Goal: Task Accomplishment & Management: Use online tool/utility

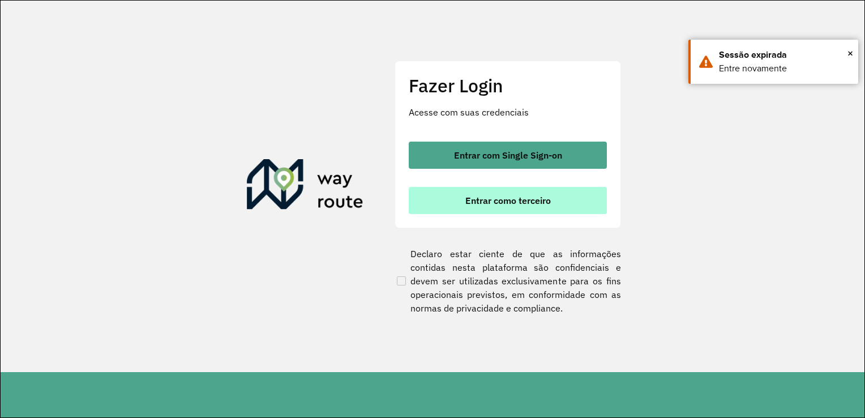
click at [531, 200] on span "Entrar como terceiro" at bounding box center [507, 200] width 85 height 9
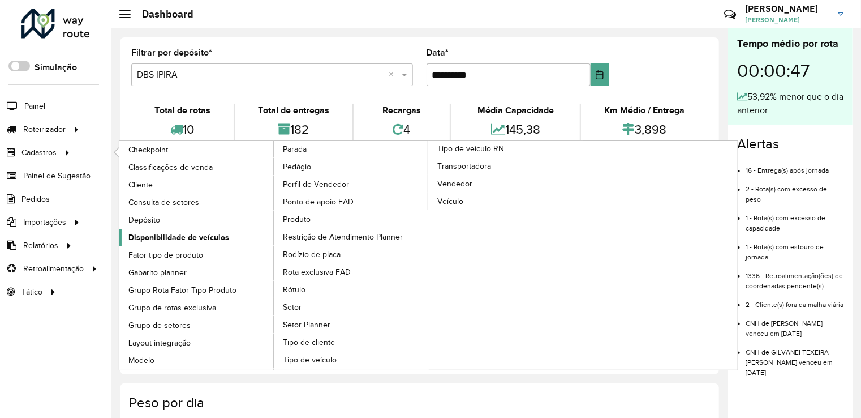
click at [191, 233] on span "Disponibilidade de veículos" at bounding box center [178, 237] width 101 height 12
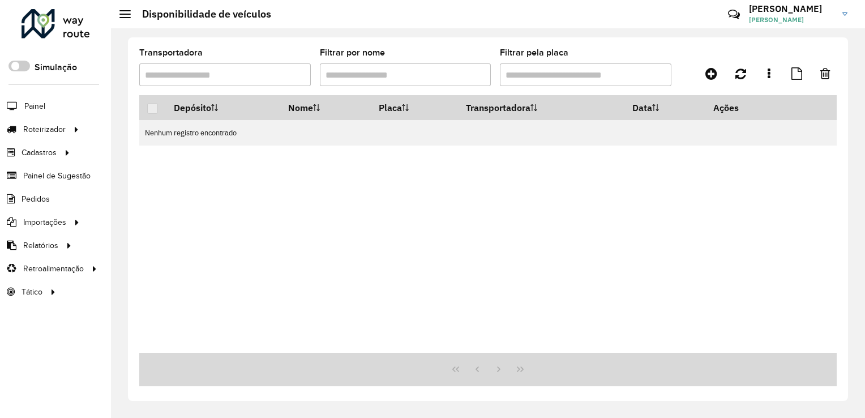
drag, startPoint x: 595, startPoint y: 177, endPoint x: 591, endPoint y: 164, distance: 13.6
click at [595, 177] on div "Depósito Nome Placa Transportadora Data Ações Nenhum registro encontrado" at bounding box center [487, 224] width 697 height 258
click at [123, 22] on hb-header "Disponibilidade de veículos Críticas? Dúvidas? Elogios? Sugestões? Entre em con…" at bounding box center [488, 14] width 754 height 28
click at [123, 16] on div at bounding box center [124, 14] width 11 height 8
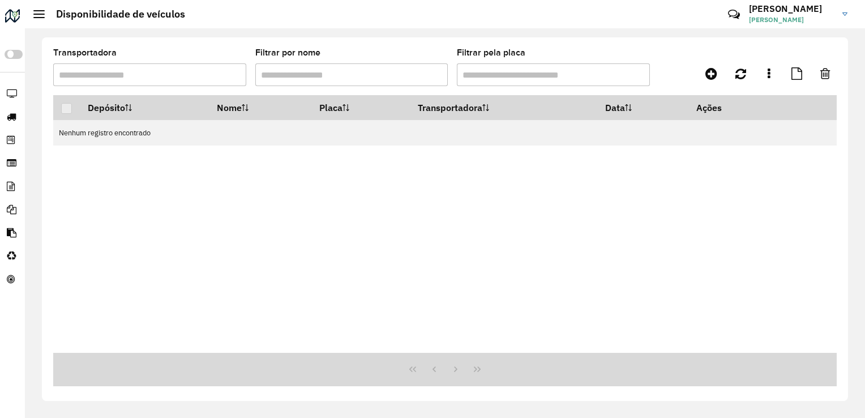
click at [40, 12] on div at bounding box center [38, 14] width 11 height 8
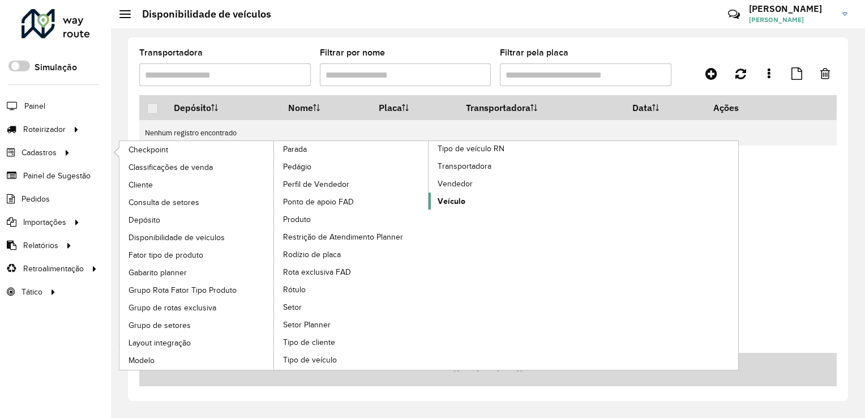
click at [444, 195] on span "Veículo" at bounding box center [451, 201] width 28 height 12
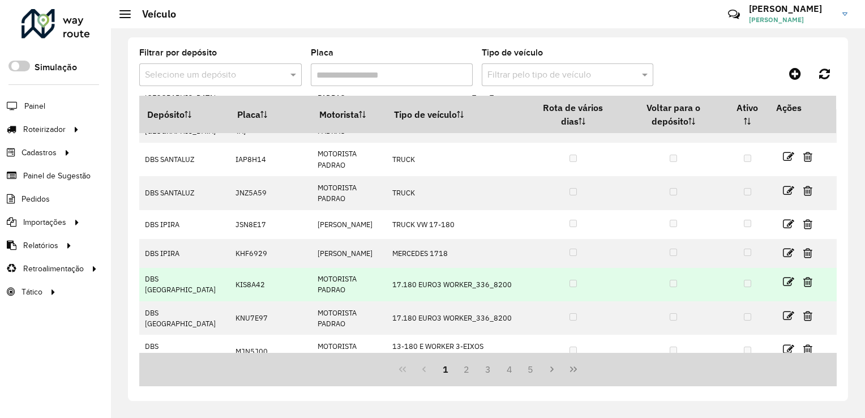
scroll to position [154, 0]
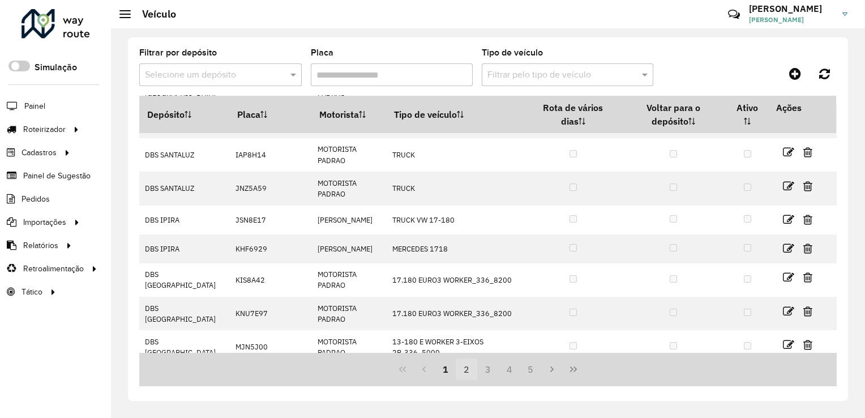
click at [465, 371] on button "2" at bounding box center [467, 369] width 22 height 22
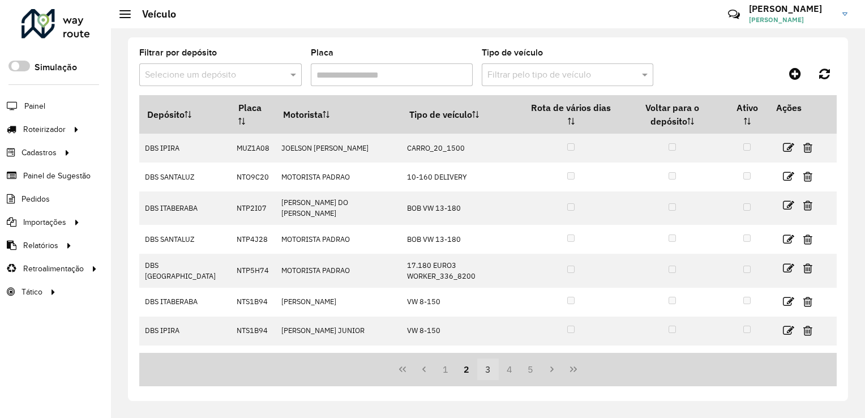
click at [487, 368] on button "3" at bounding box center [488, 369] width 22 height 22
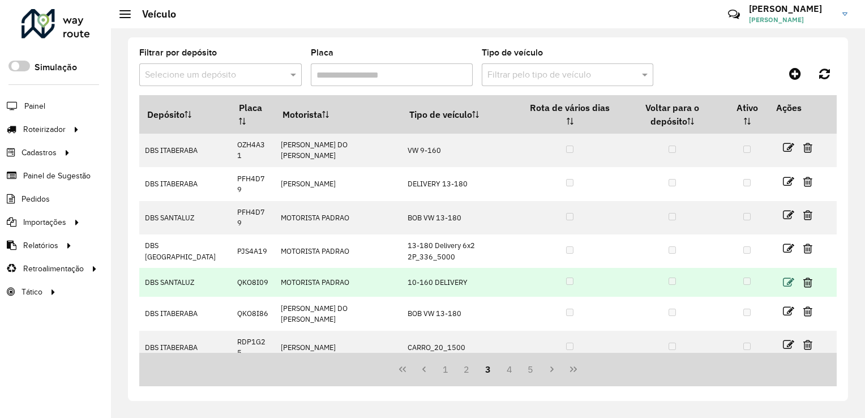
click at [785, 277] on icon at bounding box center [788, 282] width 11 height 11
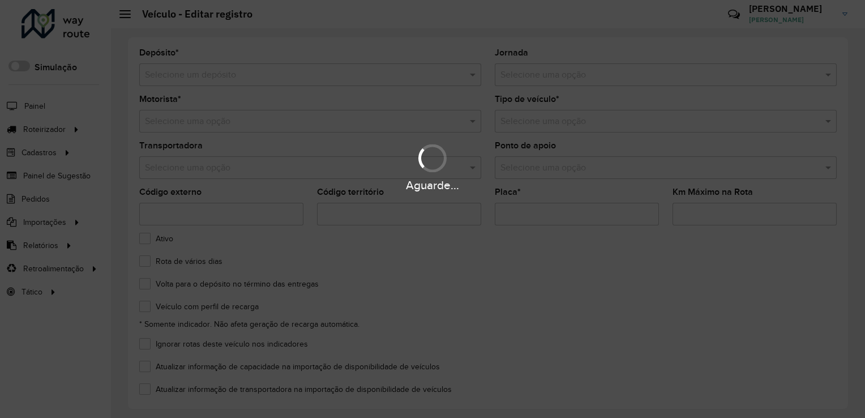
type input "*******"
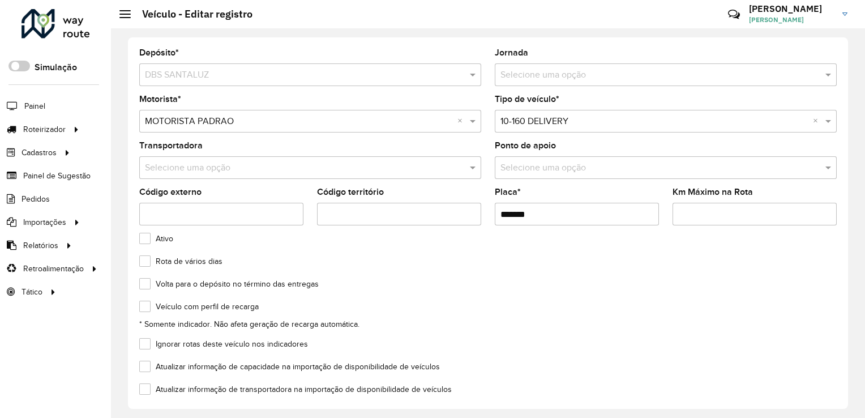
click at [356, 118] on input "text" at bounding box center [299, 122] width 308 height 14
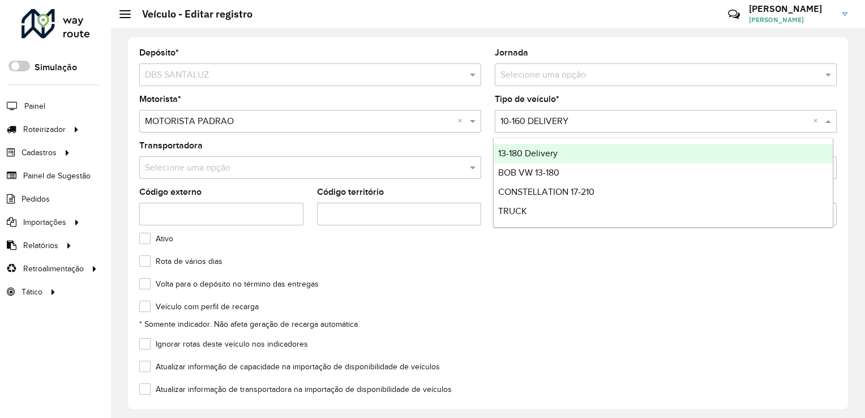
click at [565, 122] on input "text" at bounding box center [654, 122] width 308 height 14
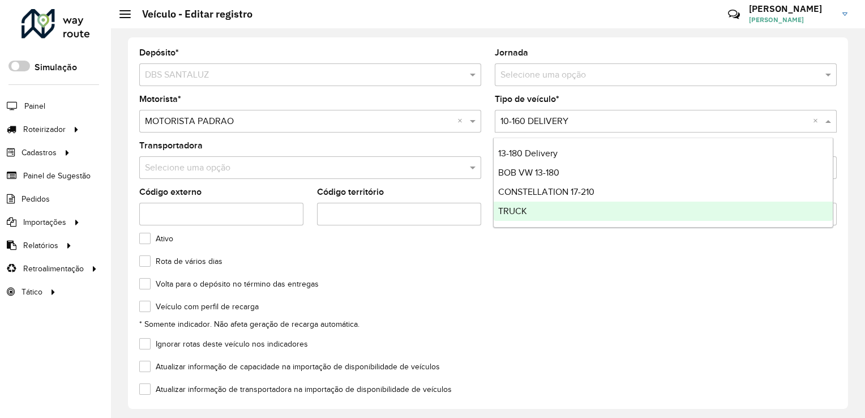
click at [512, 290] on div "Volta para o depósito no término das entregas" at bounding box center [487, 287] width 697 height 14
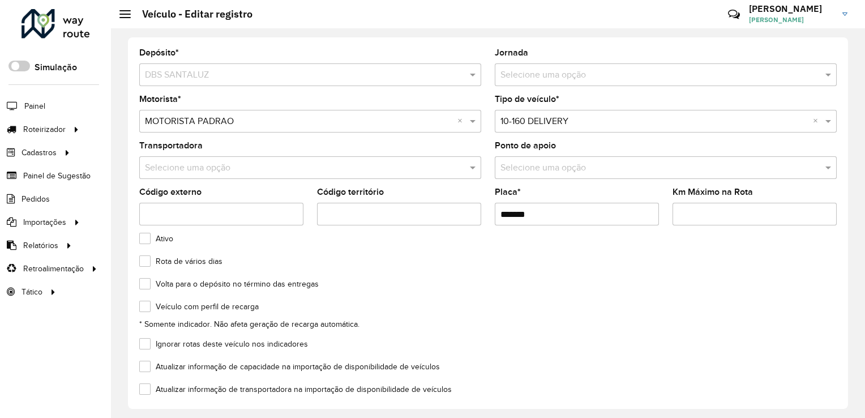
click at [227, 67] on div "Selecione um depósito × DBS SANTALUZ" at bounding box center [310, 74] width 342 height 23
drag, startPoint x: 564, startPoint y: 212, endPoint x: 0, endPoint y: 191, distance: 564.1
click at [0, 195] on html "Aguarde... Pop-up bloqueado! Seu navegador bloqueou automáticamente a abertura …" at bounding box center [432, 209] width 865 height 418
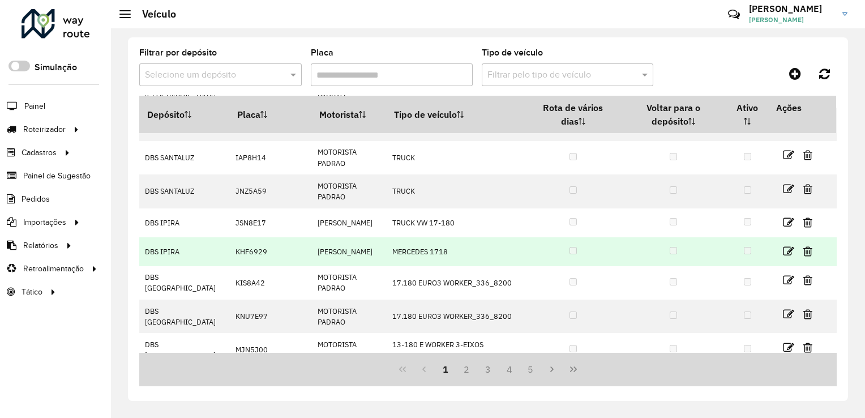
scroll to position [154, 0]
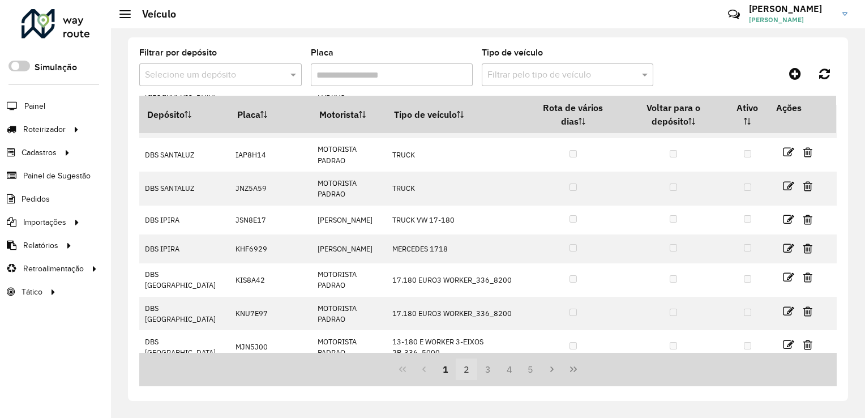
click at [474, 367] on button "2" at bounding box center [467, 369] width 22 height 22
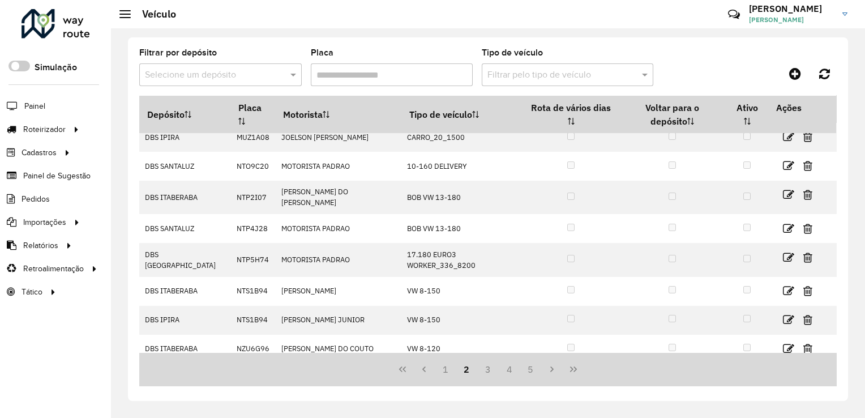
scroll to position [0, 0]
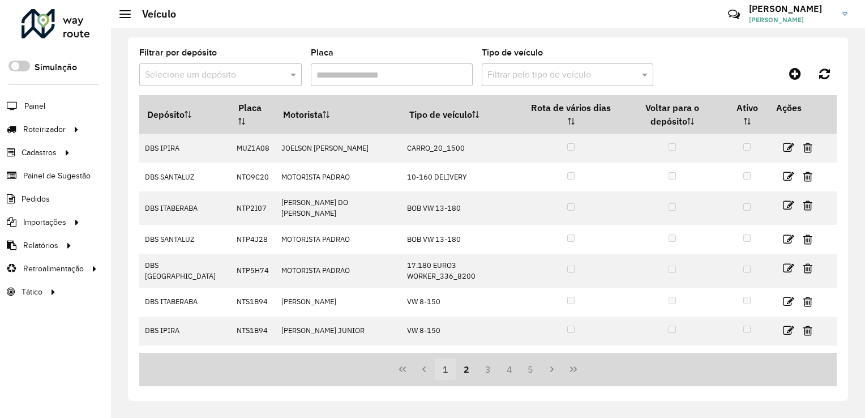
click at [448, 367] on button "1" at bounding box center [446, 369] width 22 height 22
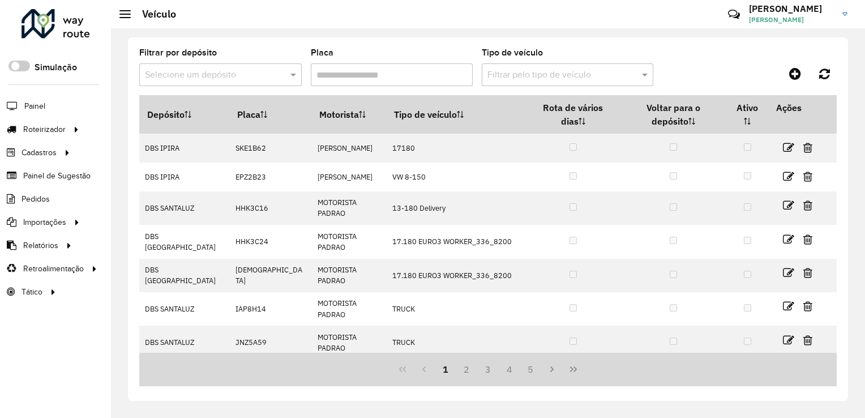
click at [287, 62] on div "Filtrar por depósito Selecione um depósito" at bounding box center [220, 67] width 162 height 37
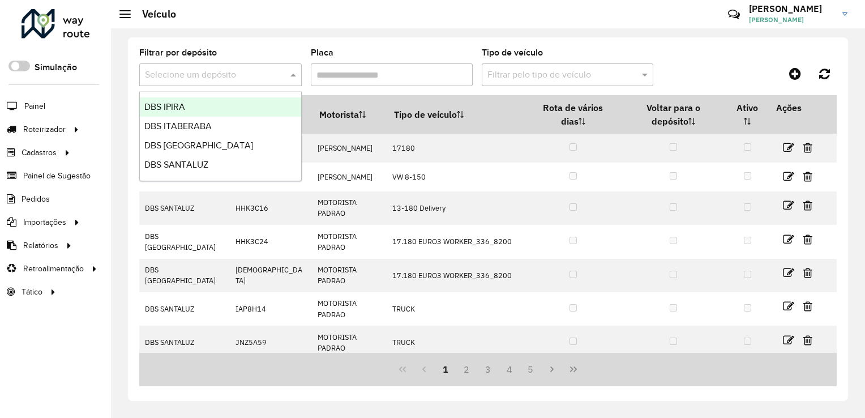
click at [285, 74] on div at bounding box center [220, 75] width 162 height 14
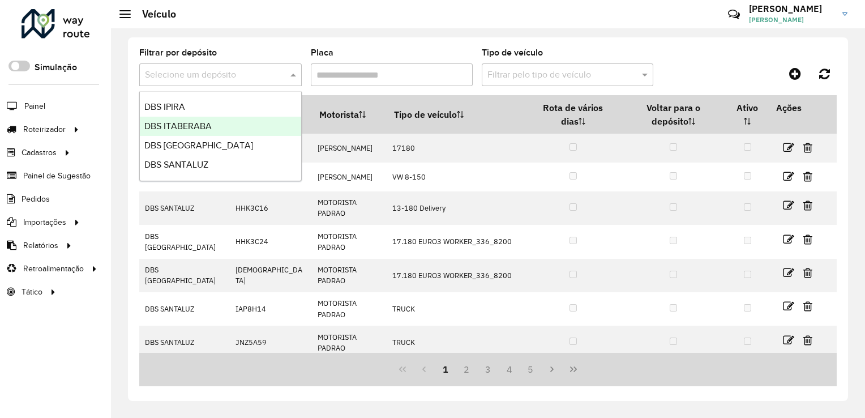
click at [230, 125] on div "DBS ITABERABA" at bounding box center [220, 126] width 161 height 19
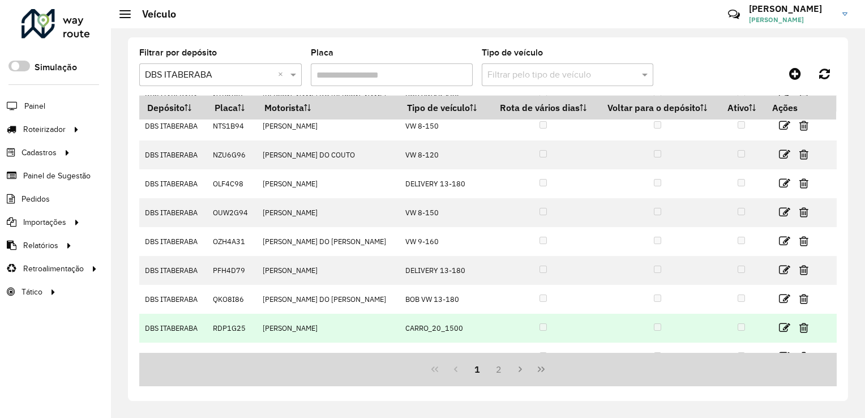
scroll to position [57, 0]
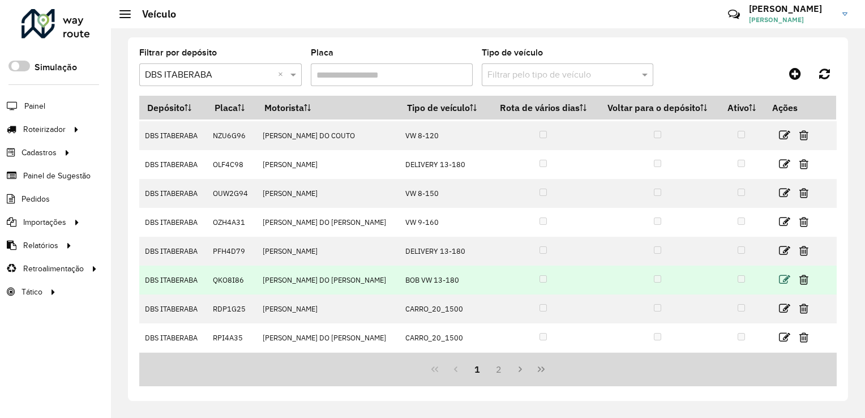
click at [784, 276] on icon at bounding box center [784, 279] width 11 height 11
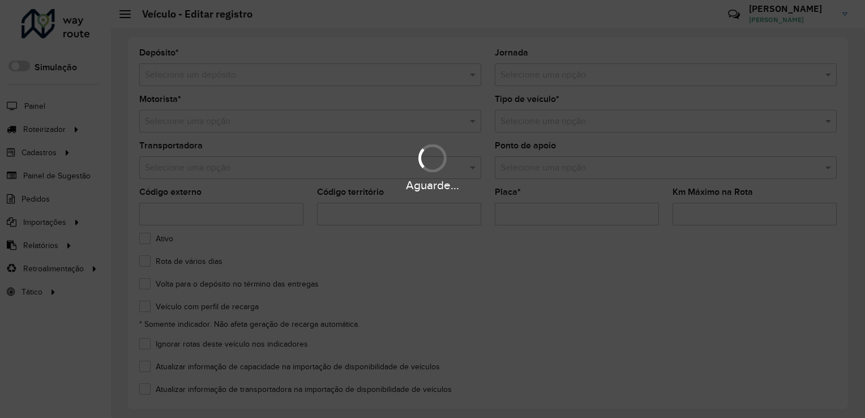
type input "*******"
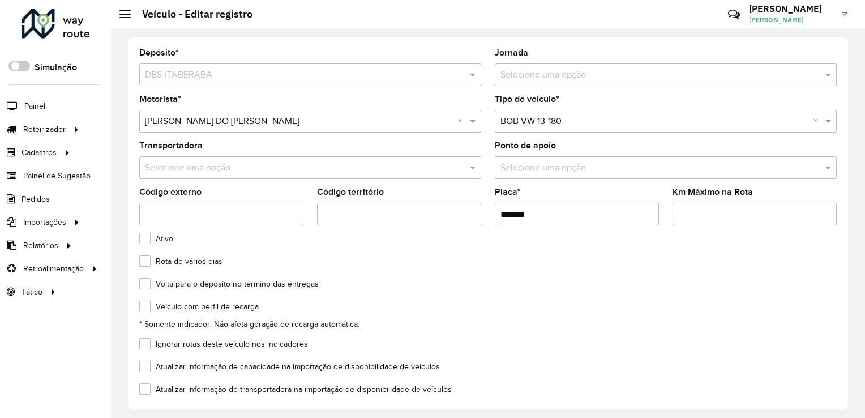
click at [592, 123] on input "text" at bounding box center [654, 122] width 308 height 14
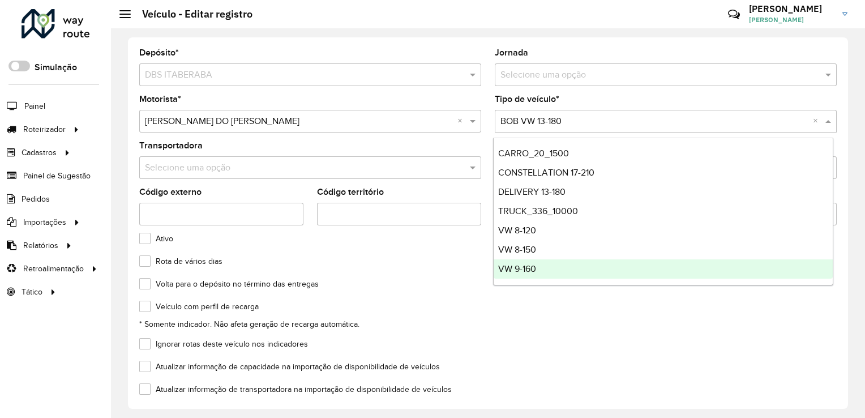
click at [701, 350] on div "Ignorar rotas deste veículo nos indicadores" at bounding box center [487, 347] width 697 height 14
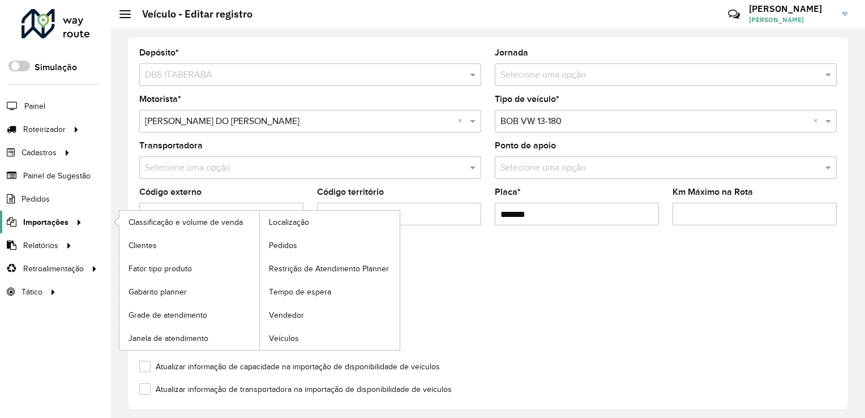
drag, startPoint x: 557, startPoint y: 216, endPoint x: 68, endPoint y: 212, distance: 489.0
click at [68, 213] on div "Roteirizador AmbevTech Simulação Painel Roteirizador Entregas Vendas Cadastros …" at bounding box center [432, 209] width 865 height 418
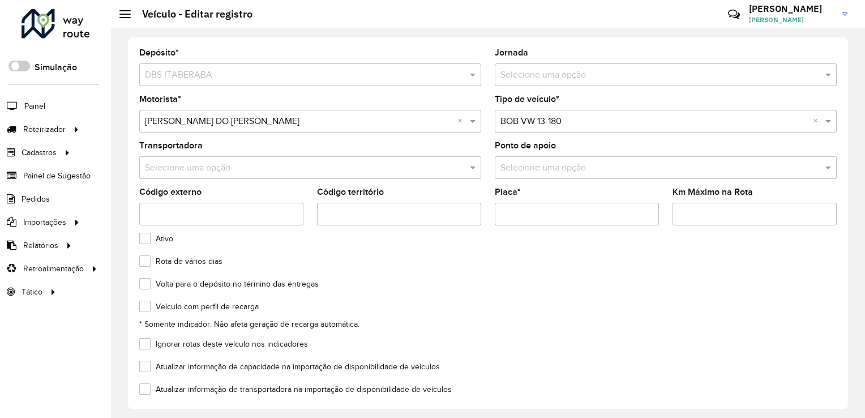
paste input "*******"
type input "*******"
drag, startPoint x: 673, startPoint y: 282, endPoint x: 695, endPoint y: 290, distance: 22.9
click at [675, 282] on div "Volta para o depósito no término das entregas" at bounding box center [487, 287] width 697 height 14
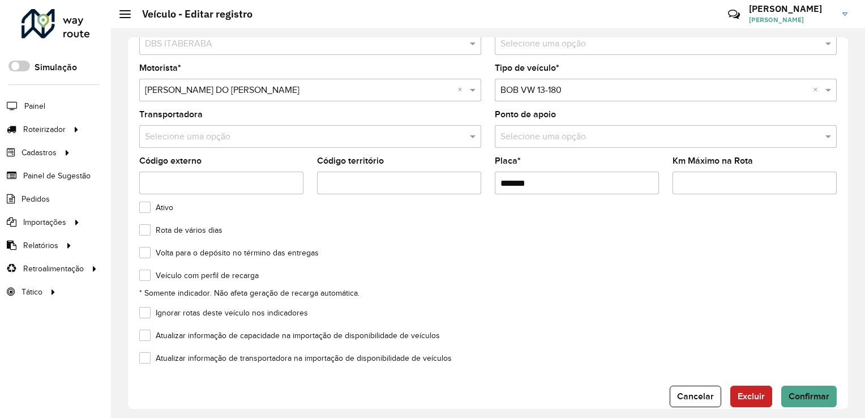
scroll to position [48, 0]
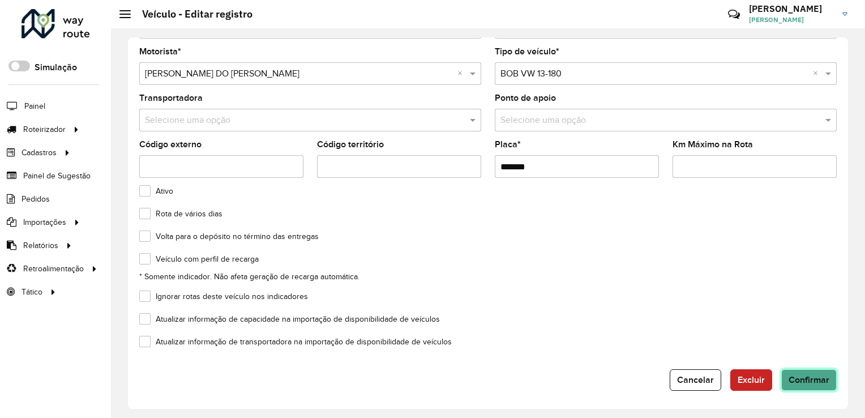
click at [815, 378] on span "Confirmar" at bounding box center [808, 380] width 41 height 10
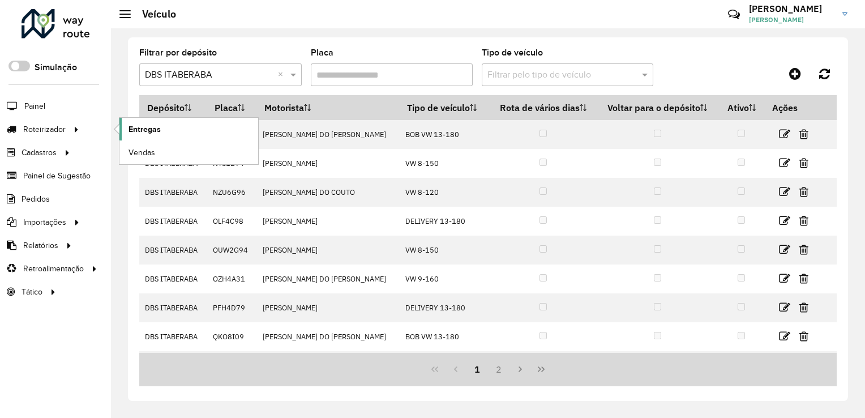
click at [128, 128] on span "Entregas" at bounding box center [144, 129] width 32 height 12
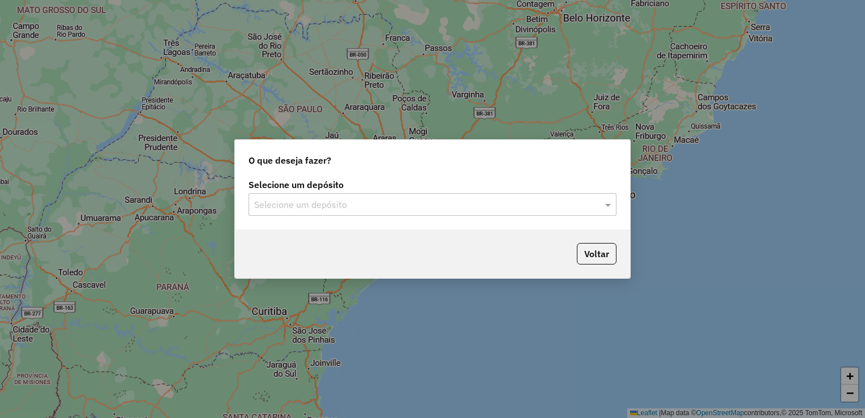
click at [353, 203] on input "text" at bounding box center [421, 205] width 334 height 14
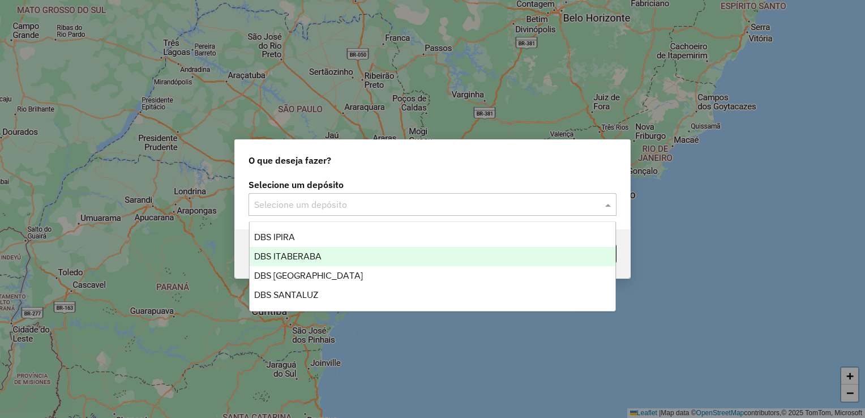
click at [289, 259] on span "DBS ITABERABA" at bounding box center [287, 256] width 67 height 10
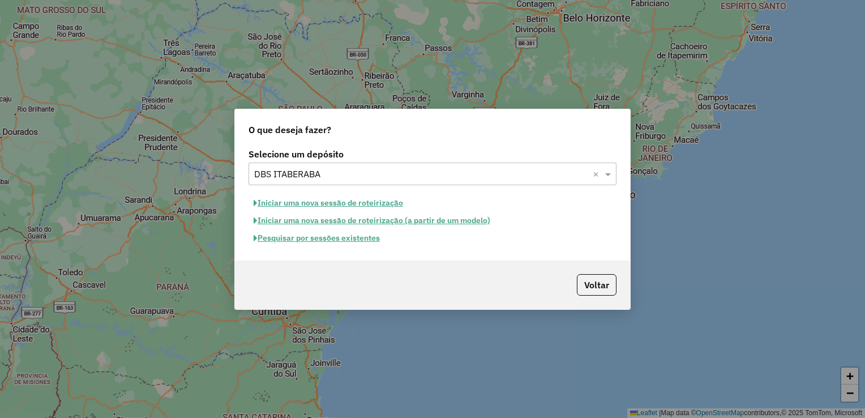
click at [324, 238] on button "Pesquisar por sessões existentes" at bounding box center [316, 238] width 136 height 18
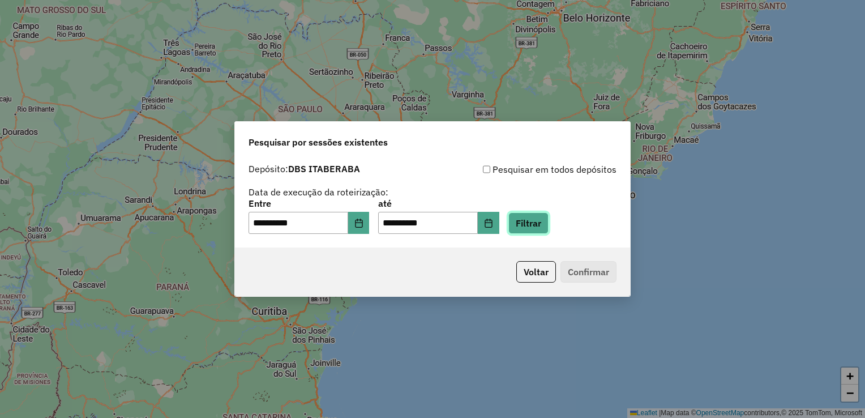
click at [548, 217] on button "Filtrar" at bounding box center [528, 223] width 40 height 22
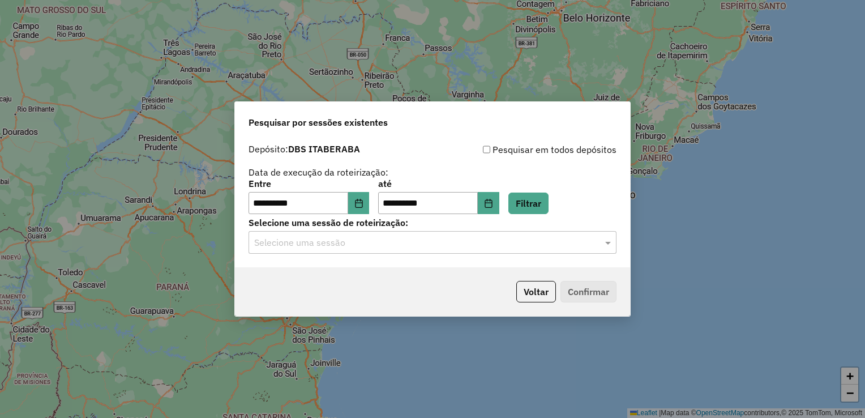
click at [498, 255] on div "**********" at bounding box center [432, 203] width 395 height 130
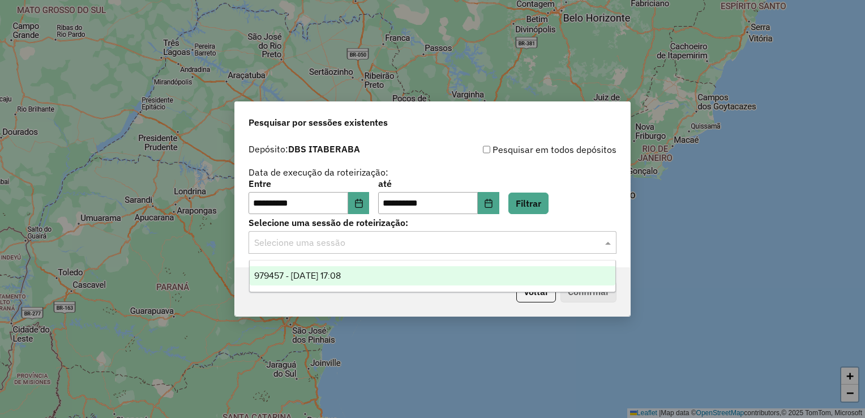
click at [452, 244] on input "text" at bounding box center [421, 243] width 334 height 14
click at [341, 276] on span "979457 - 15/08/2025 17:08" at bounding box center [297, 276] width 87 height 10
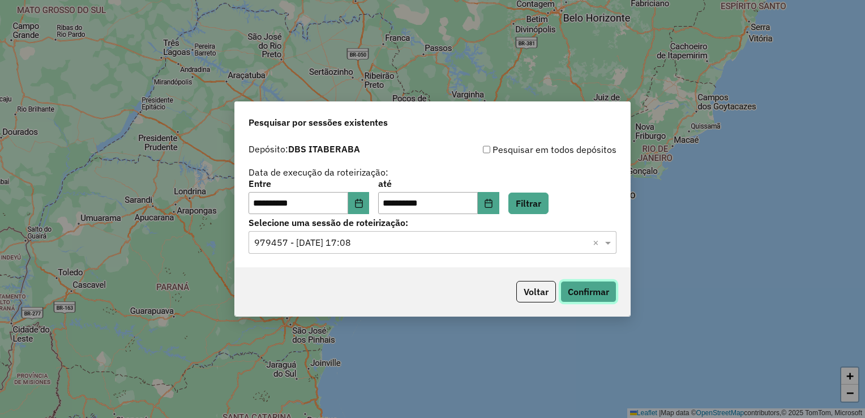
click at [582, 293] on button "Confirmar" at bounding box center [588, 292] width 56 height 22
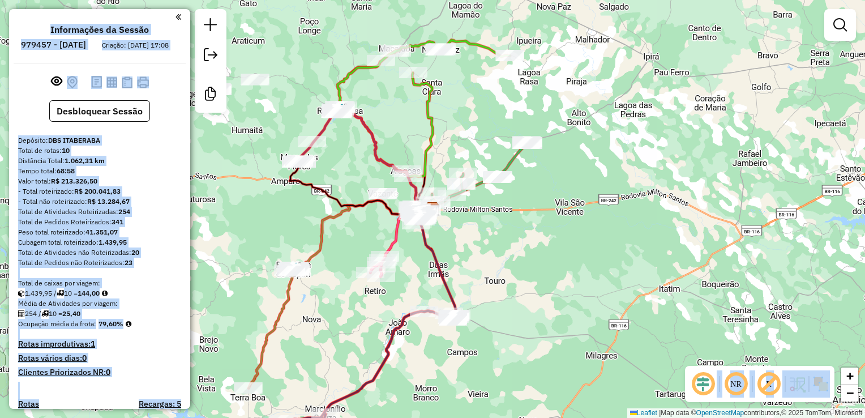
drag, startPoint x: 480, startPoint y: 60, endPoint x: 473, endPoint y: 130, distance: 70.0
click at [473, 130] on hb-app "Aguarde... Pop-up bloqueado! Seu navegador bloqueou automáticamente a abertura …" at bounding box center [432, 209] width 865 height 418
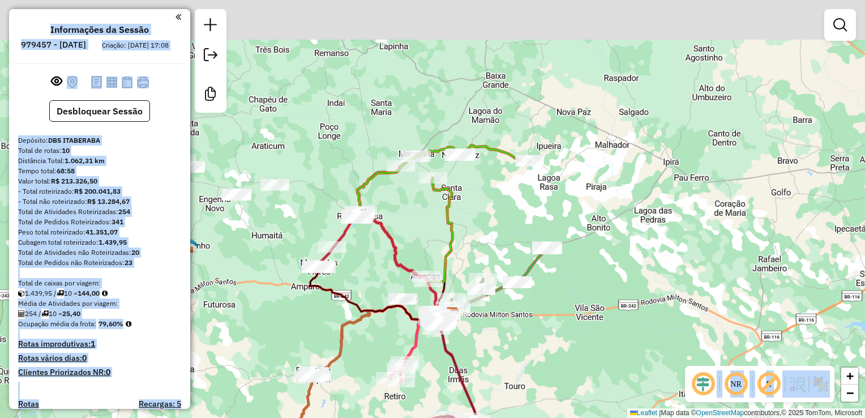
drag, startPoint x: 473, startPoint y: 130, endPoint x: 450, endPoint y: 179, distance: 54.7
click at [486, 218] on div "Janela de atendimento Grade de atendimento Capacidade Transportadoras Veículos …" at bounding box center [432, 209] width 865 height 418
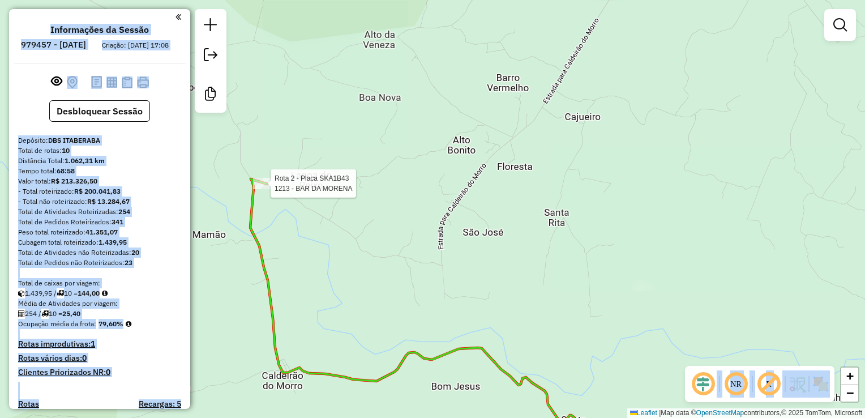
select select "**********"
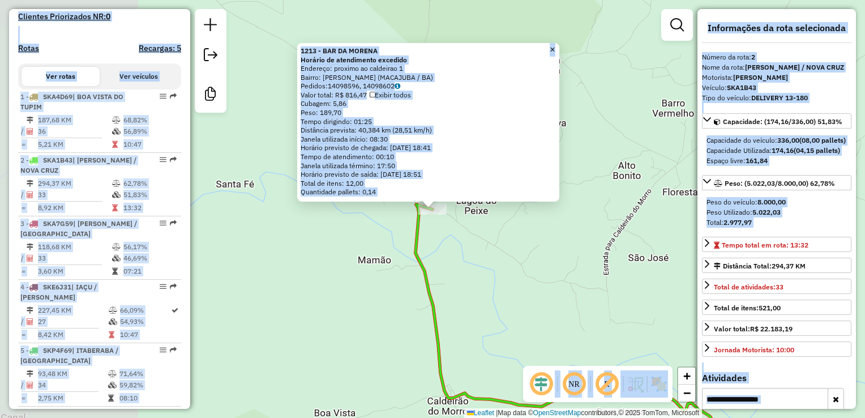
scroll to position [509, 0]
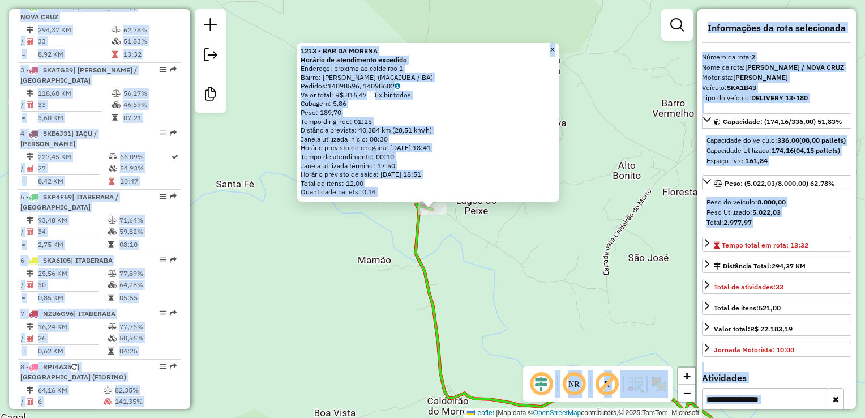
click at [555, 46] on span "×" at bounding box center [552, 50] width 5 height 10
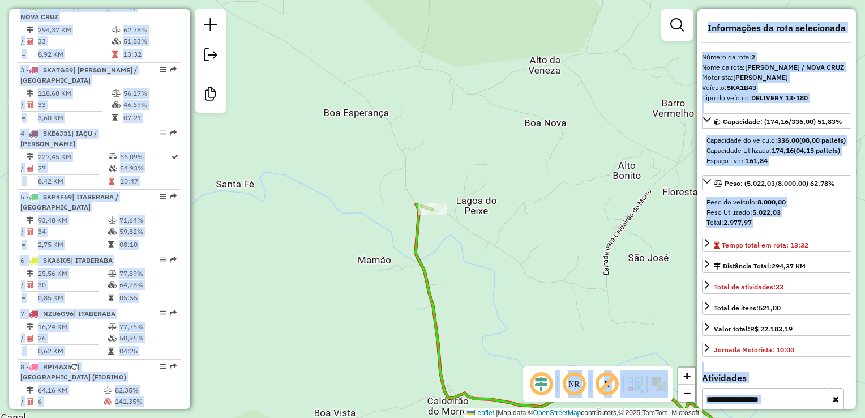
click at [517, 180] on div "Janela de atendimento Grade de atendimento Capacidade Transportadoras Veículos …" at bounding box center [432, 209] width 865 height 418
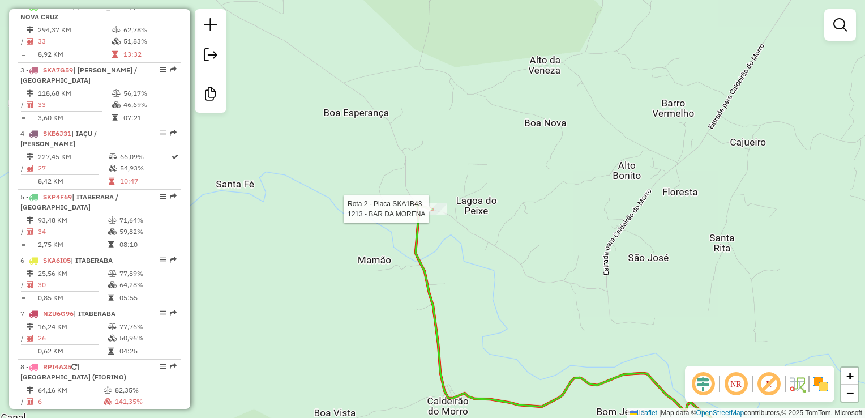
select select "**********"
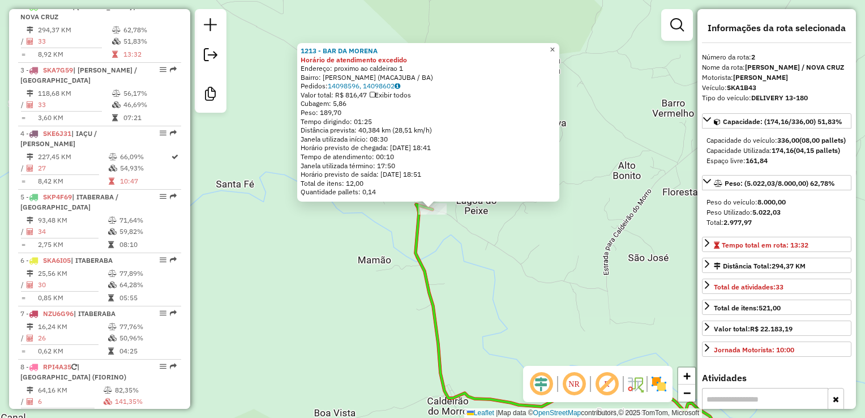
click at [555, 46] on span "×" at bounding box center [552, 50] width 5 height 10
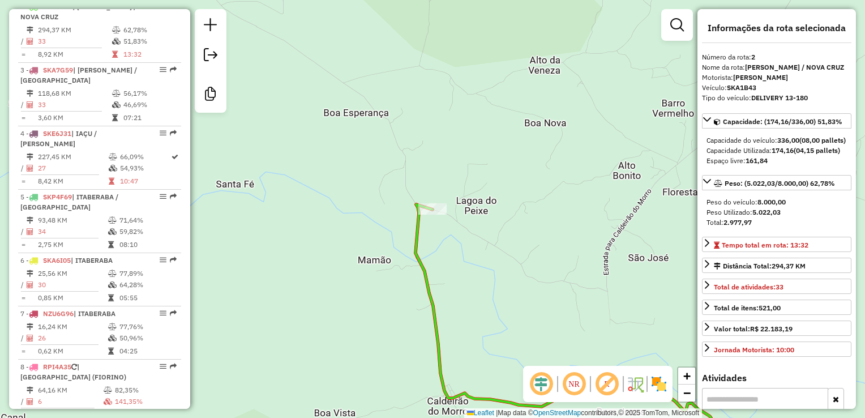
click at [574, 141] on div "Janela de atendimento Grade de atendimento Capacidade Transportadoras Veículos …" at bounding box center [432, 209] width 865 height 418
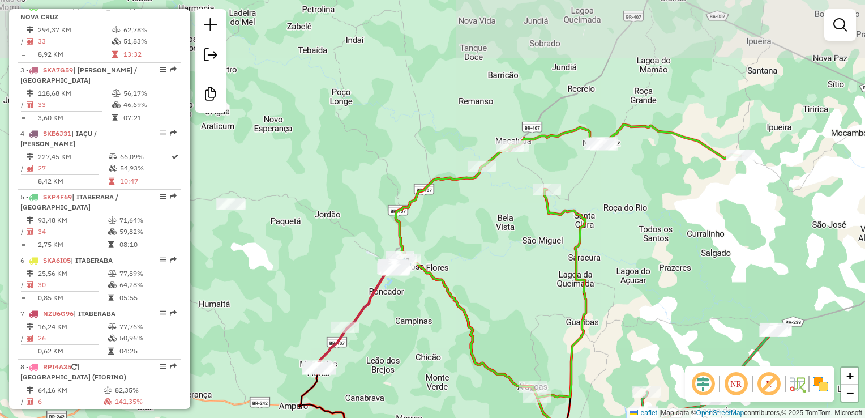
drag, startPoint x: 566, startPoint y: 178, endPoint x: 568, endPoint y: 187, distance: 9.3
click at [568, 187] on div "Janela de atendimento Grade de atendimento Capacidade Transportadoras Veículos …" at bounding box center [432, 209] width 865 height 418
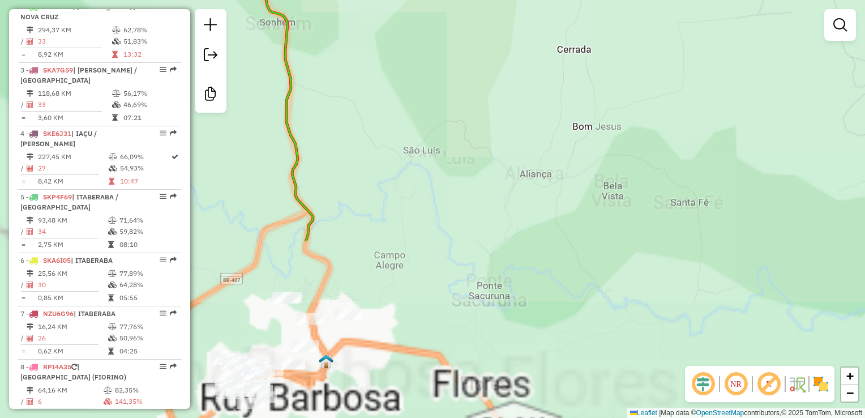
drag, startPoint x: 432, startPoint y: 281, endPoint x: 619, endPoint y: 149, distance: 229.1
click at [619, 149] on div "Janela de atendimento Grade de atendimento Capacidade Transportadoras Veículos …" at bounding box center [432, 209] width 865 height 418
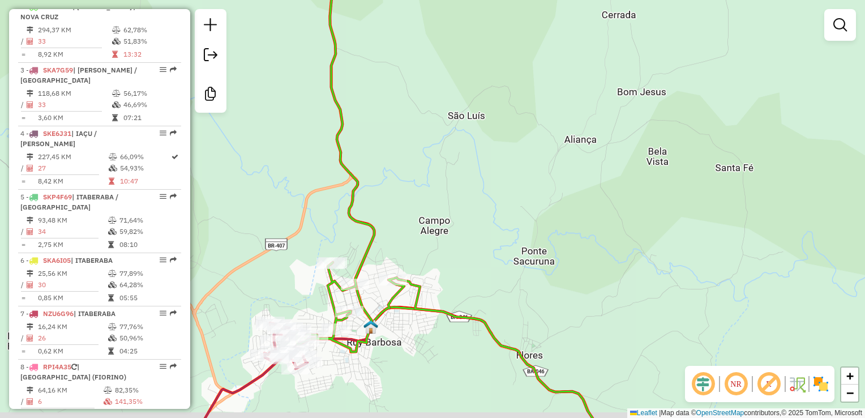
drag, startPoint x: 594, startPoint y: 152, endPoint x: 623, endPoint y: 127, distance: 37.7
click at [623, 127] on div "Janela de atendimento Grade de atendimento Capacidade Transportadoras Veículos …" at bounding box center [432, 209] width 865 height 418
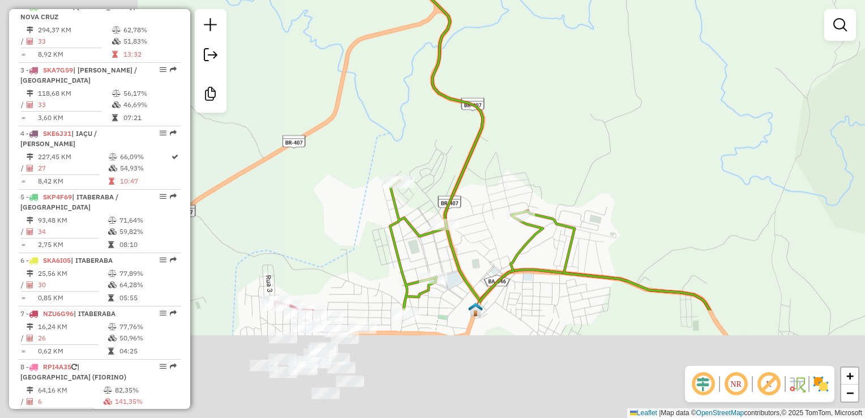
drag, startPoint x: 397, startPoint y: 213, endPoint x: 571, endPoint y: 64, distance: 229.6
click at [571, 64] on div "Janela de atendimento Grade de atendimento Capacidade Transportadoras Veículos …" at bounding box center [432, 209] width 865 height 418
